Goal: Information Seeking & Learning: Learn about a topic

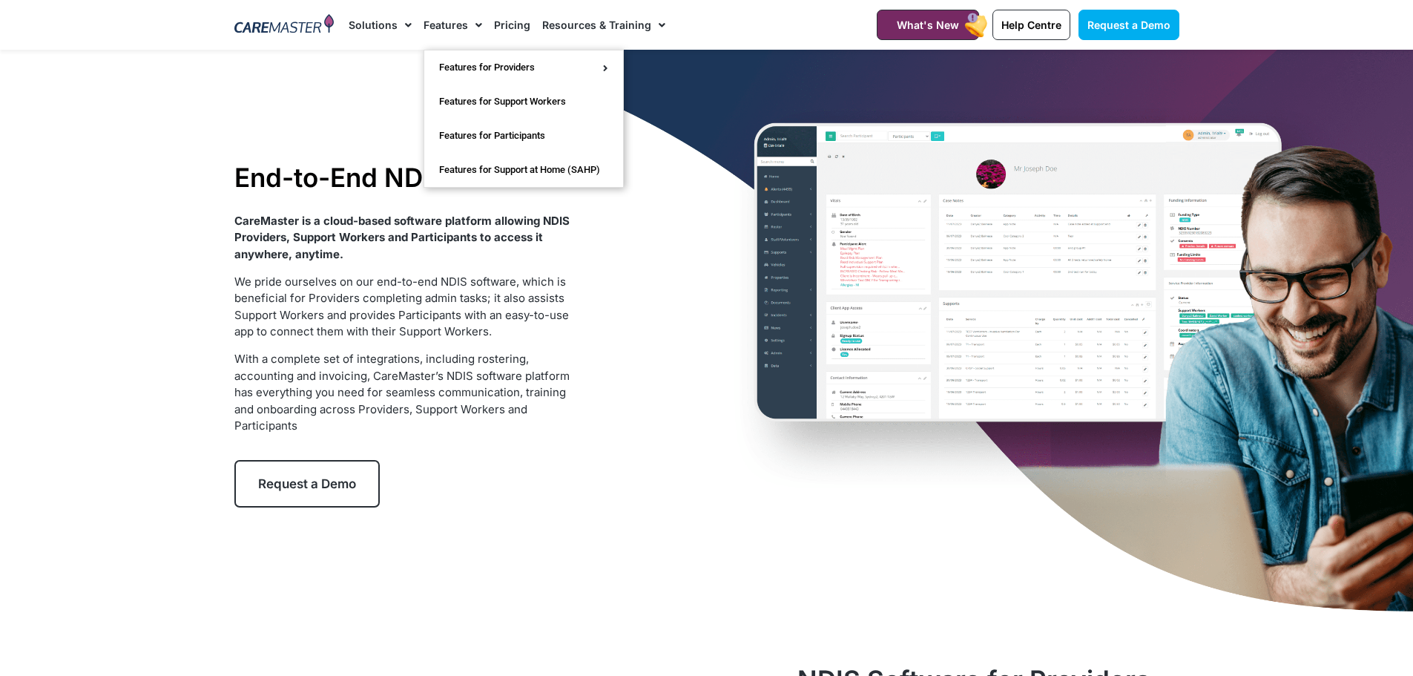
click at [437, 24] on link "Features" at bounding box center [452, 25] width 59 height 50
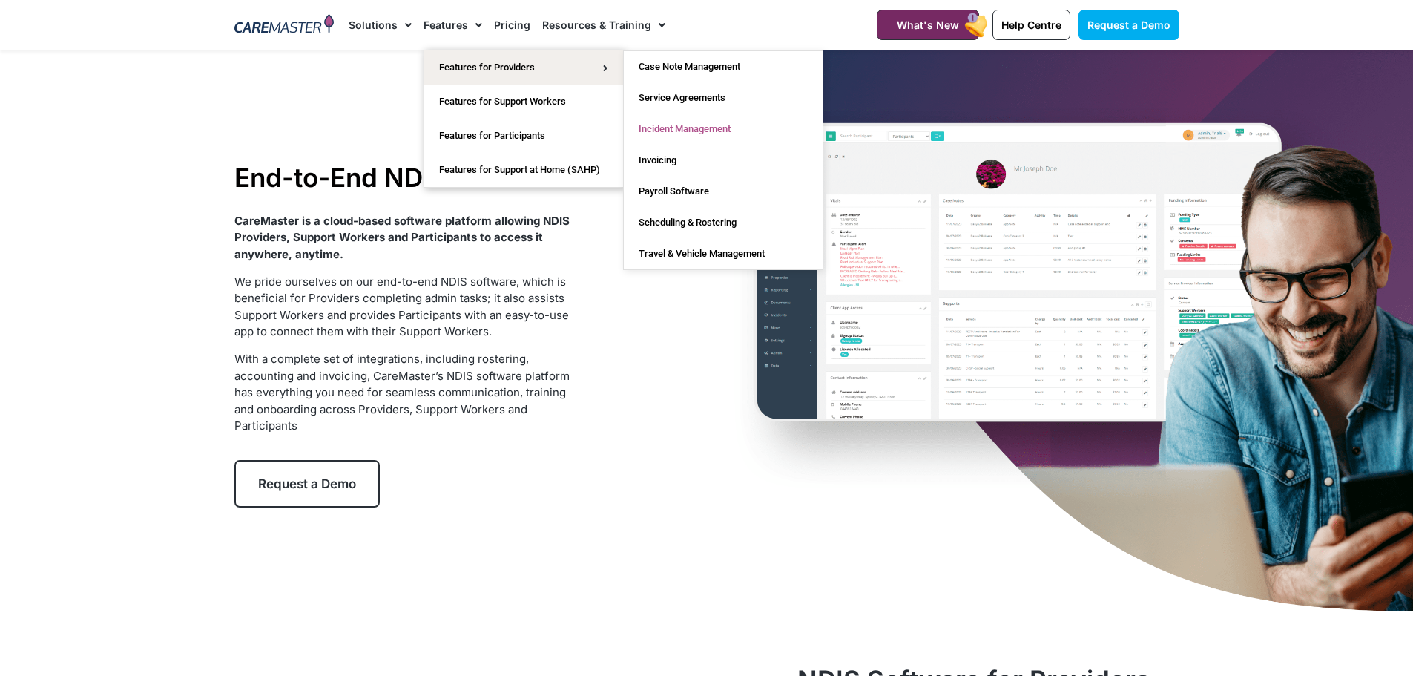
click at [687, 130] on link "Incident Management" at bounding box center [723, 128] width 199 height 31
